Goal: Browse casually: Explore the website without a specific task or goal

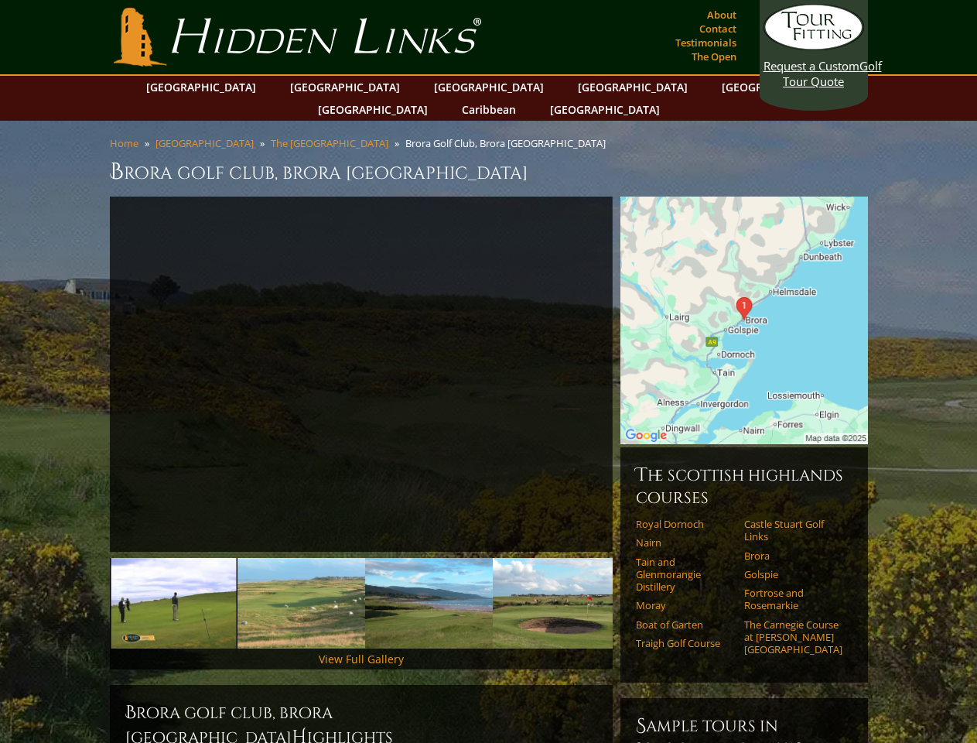
click at [87, 359] on link "Previous" at bounding box center [86, 374] width 31 height 31
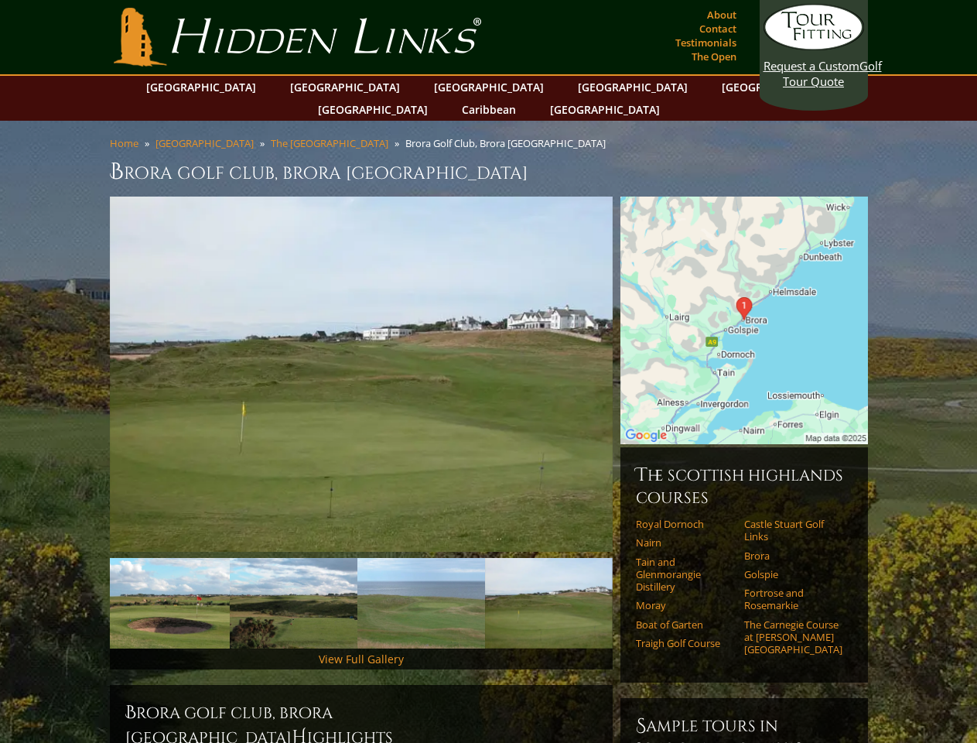
click at [636, 359] on link "Next" at bounding box center [635, 374] width 31 height 31
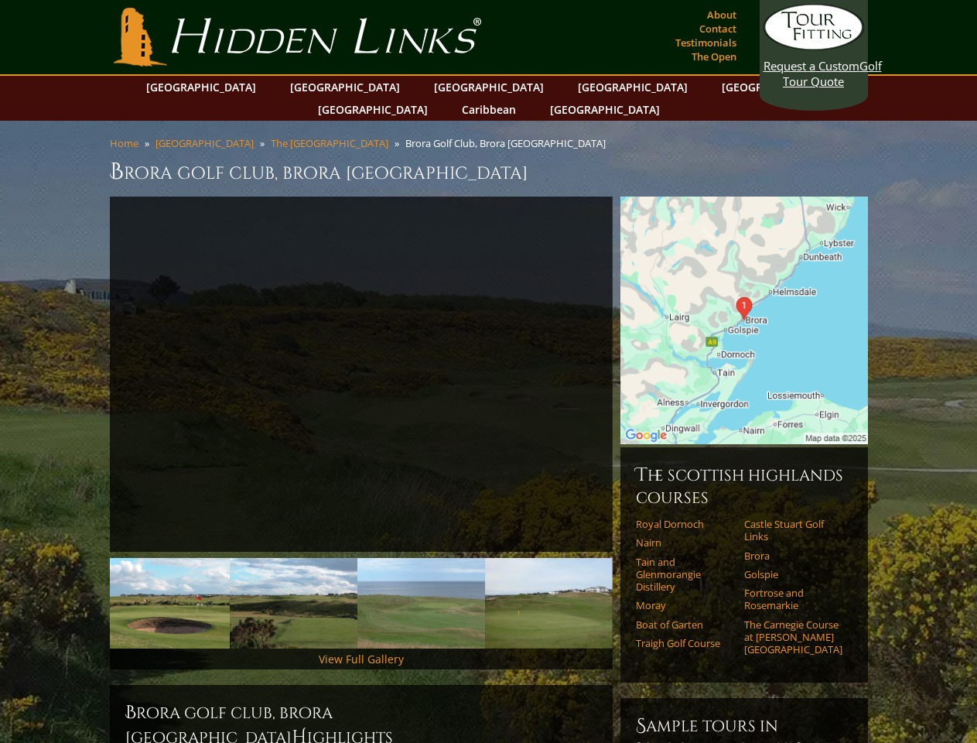
click at [102, 580] on img at bounding box center [38, 603] width 128 height 91
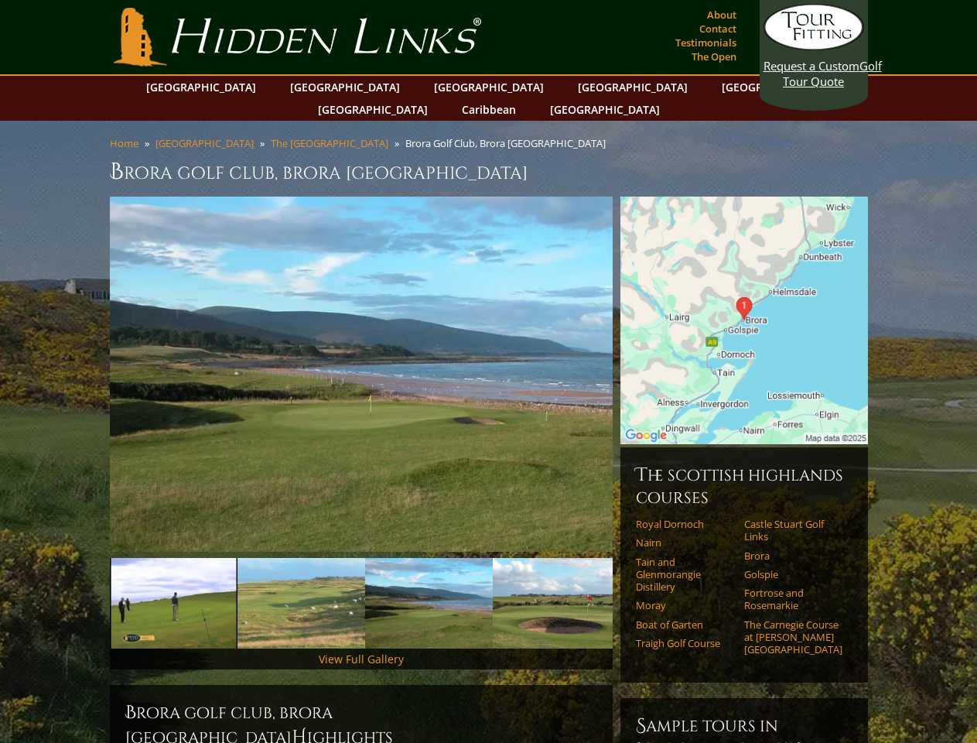
click at [301, 580] on img at bounding box center [301, 603] width 128 height 91
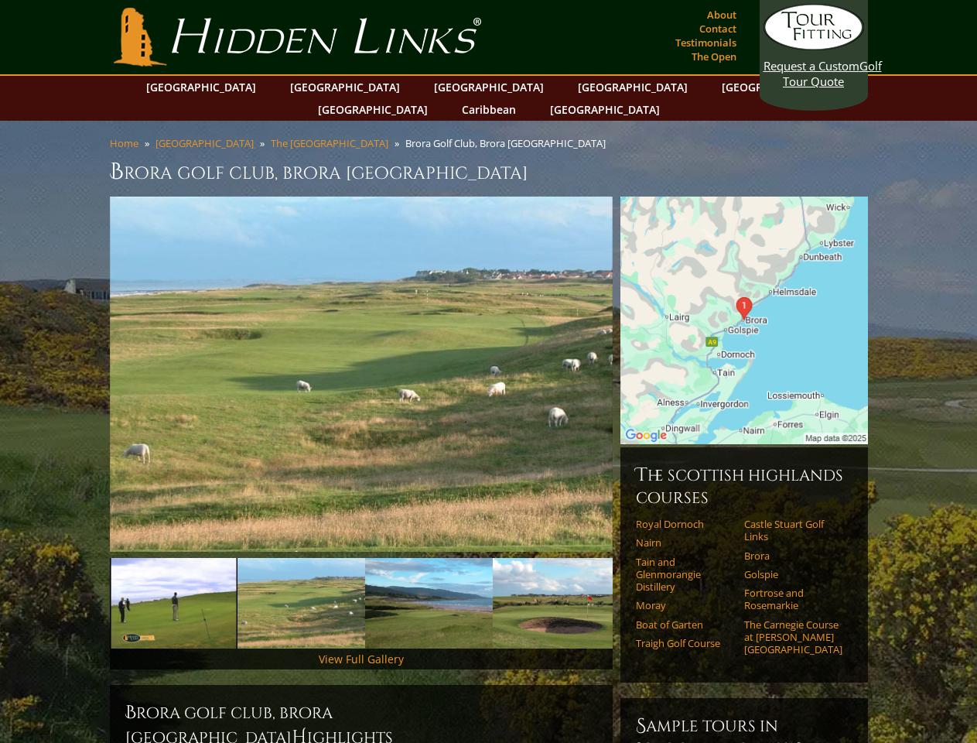
click at [429, 580] on img at bounding box center [429, 603] width 128 height 91
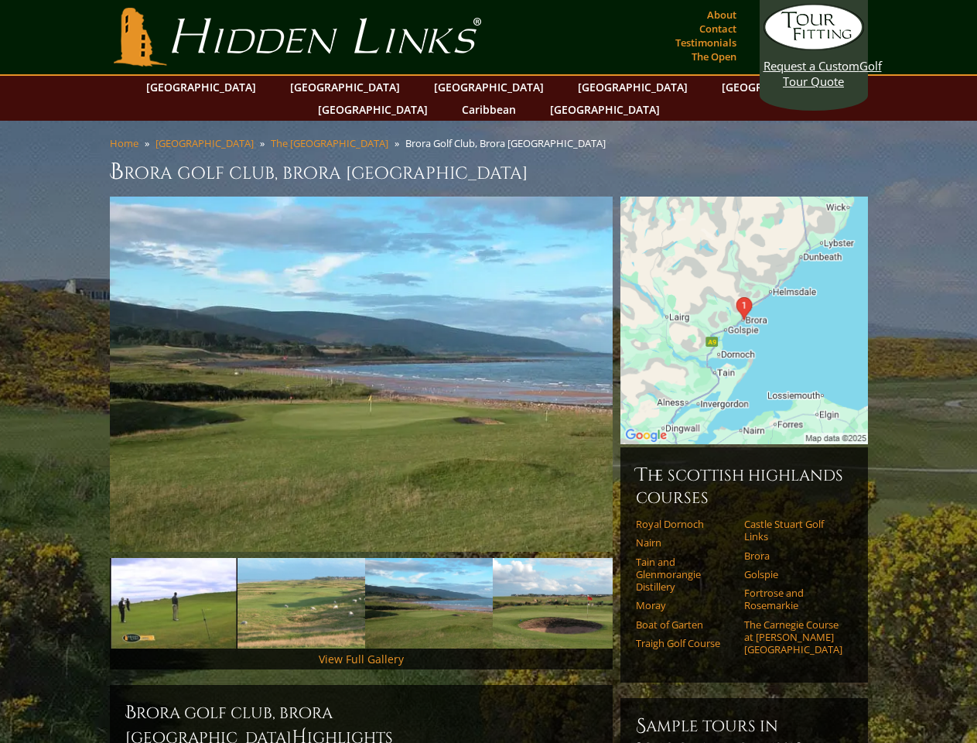
click at [556, 580] on img at bounding box center [557, 603] width 128 height 91
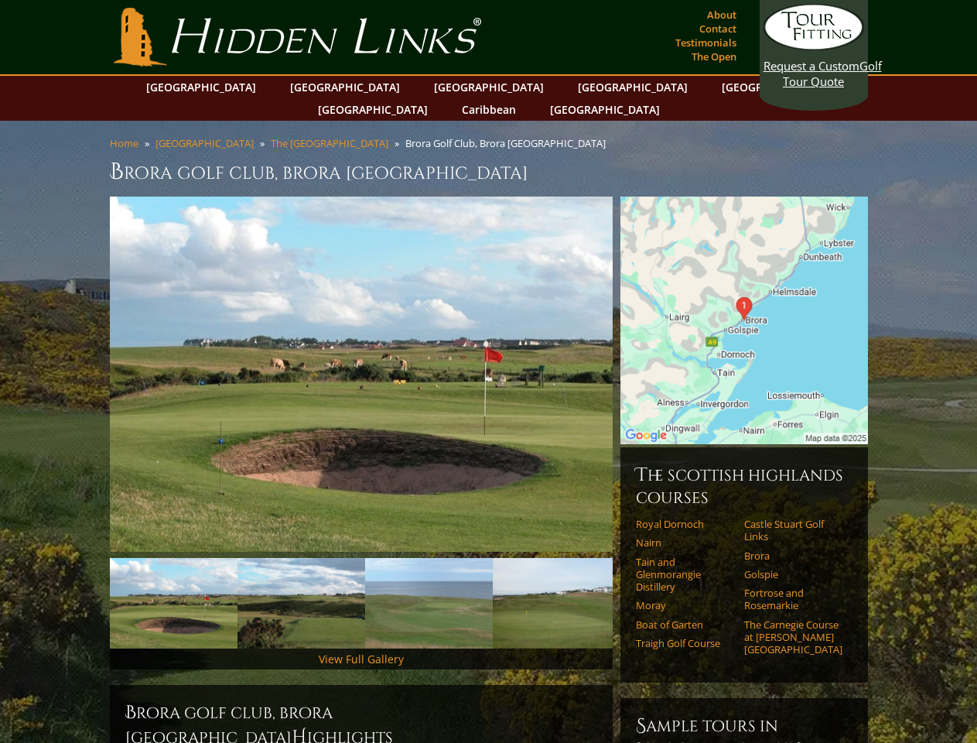
click at [636, 588] on link "Next" at bounding box center [635, 603] width 31 height 31
